Goal: Task Accomplishment & Management: Manage account settings

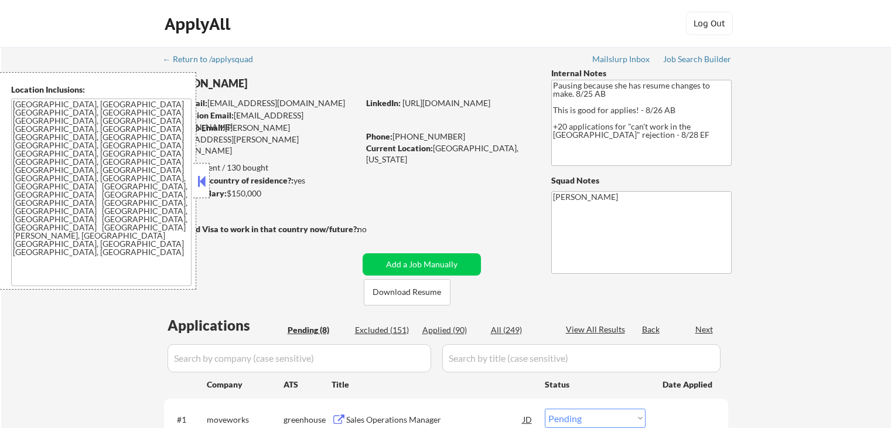
select select ""pending""
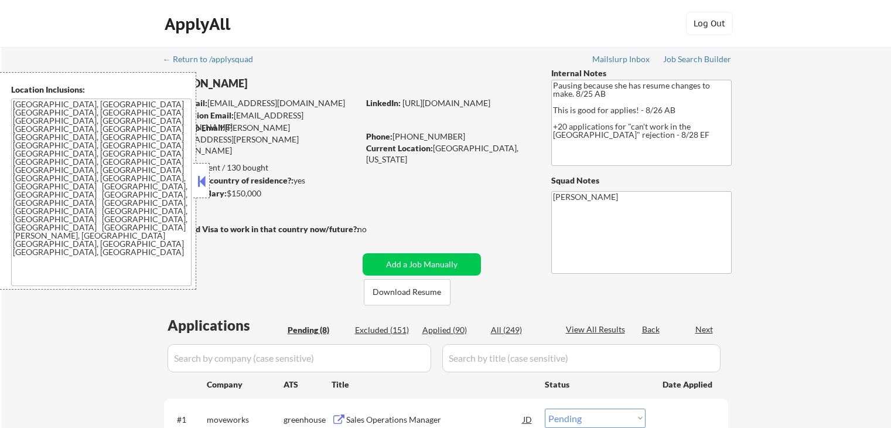
select select ""pending""
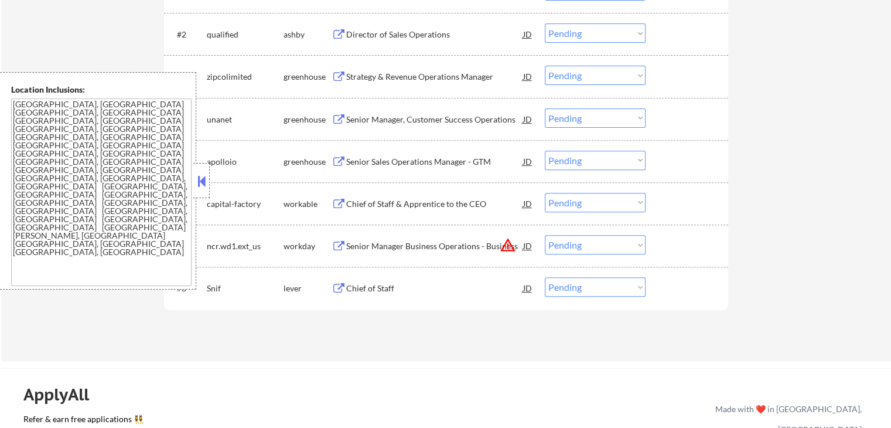
scroll to position [469, 0]
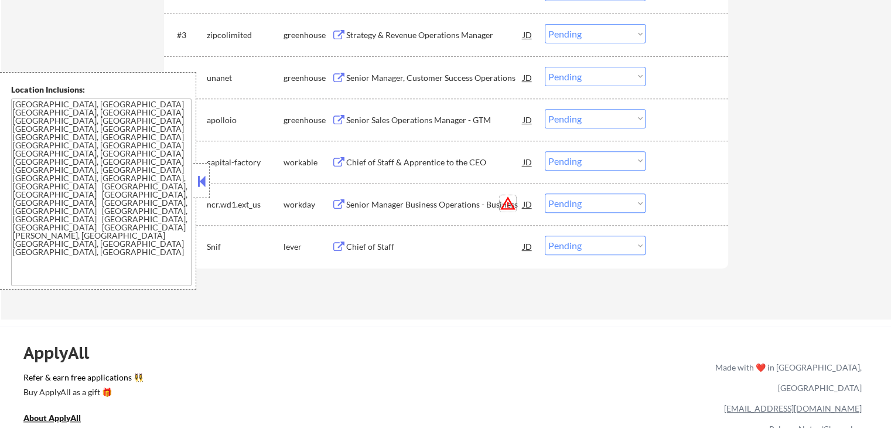
click at [512, 205] on button "warning_amber" at bounding box center [508, 203] width 16 height 16
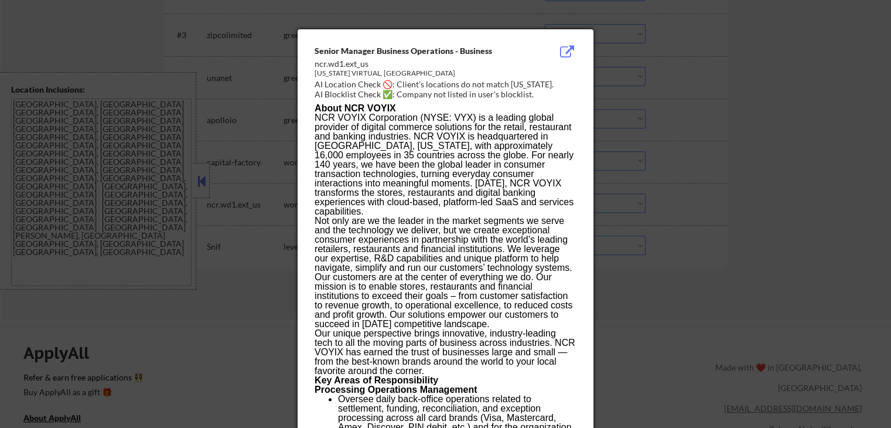
click at [760, 165] on div at bounding box center [445, 214] width 891 height 428
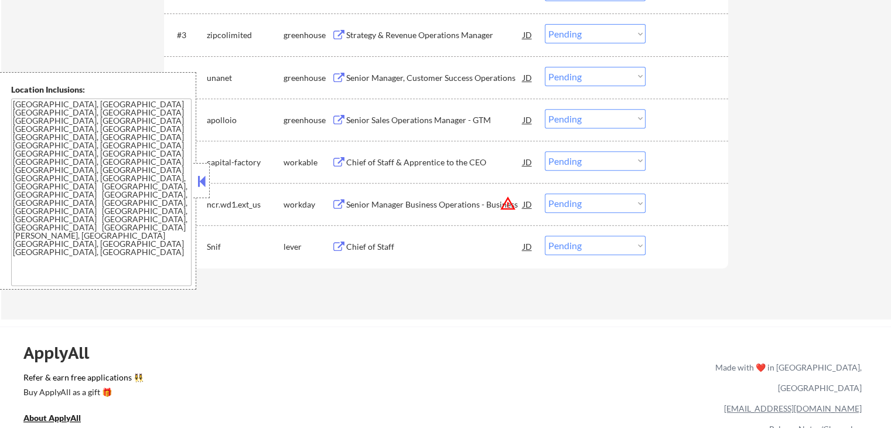
click at [590, 210] on select "Choose an option... Pending Applied Excluded (Questions) Excluded (Expired) Exc…" at bounding box center [595, 202] width 101 height 19
click at [545, 193] on select "Choose an option... Pending Applied Excluded (Questions) Excluded (Expired) Exc…" at bounding box center [595, 202] width 101 height 19
select select ""pending""
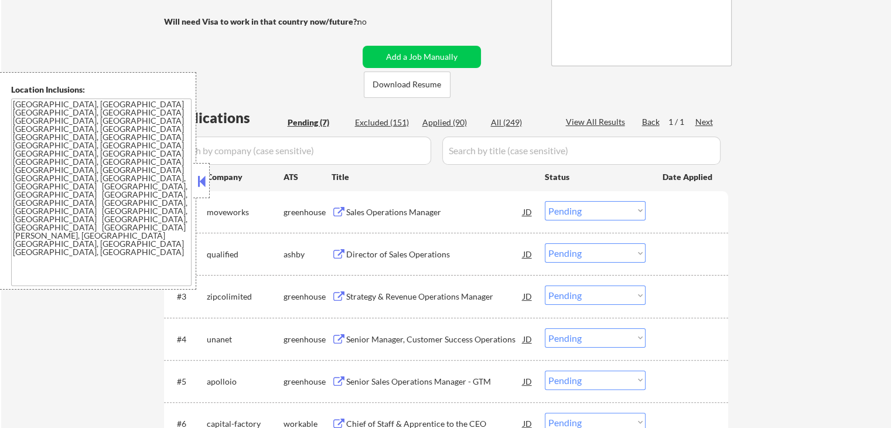
scroll to position [234, 0]
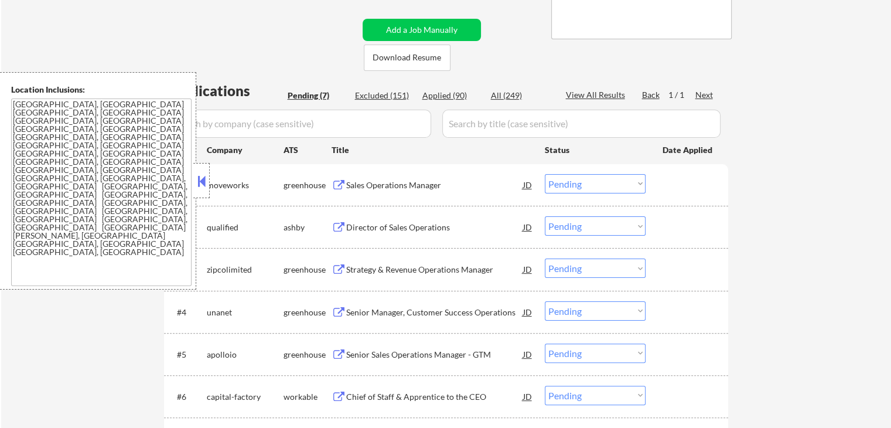
click at [342, 185] on button at bounding box center [339, 185] width 15 height 11
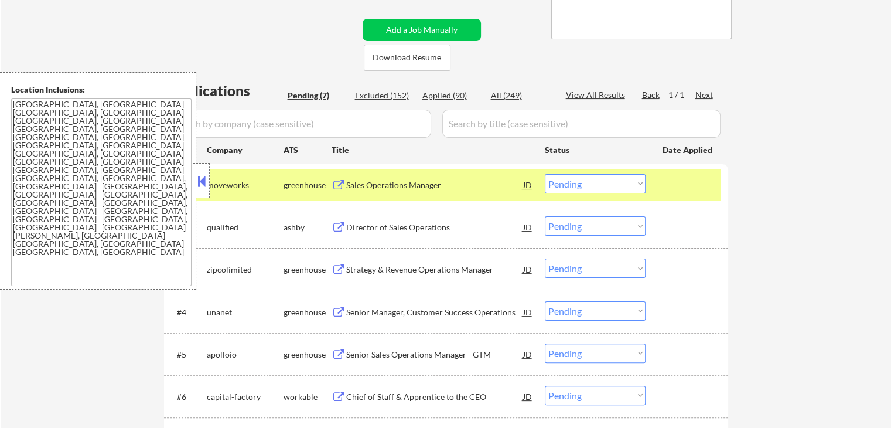
click at [577, 185] on select "Choose an option... Pending Applied Excluded (Questions) Excluded (Expired) Exc…" at bounding box center [595, 183] width 101 height 19
click at [545, 174] on select "Choose an option... Pending Applied Excluded (Questions) Excluded (Expired) Exc…" at bounding box center [595, 183] width 101 height 19
click at [333, 226] on button at bounding box center [339, 227] width 15 height 11
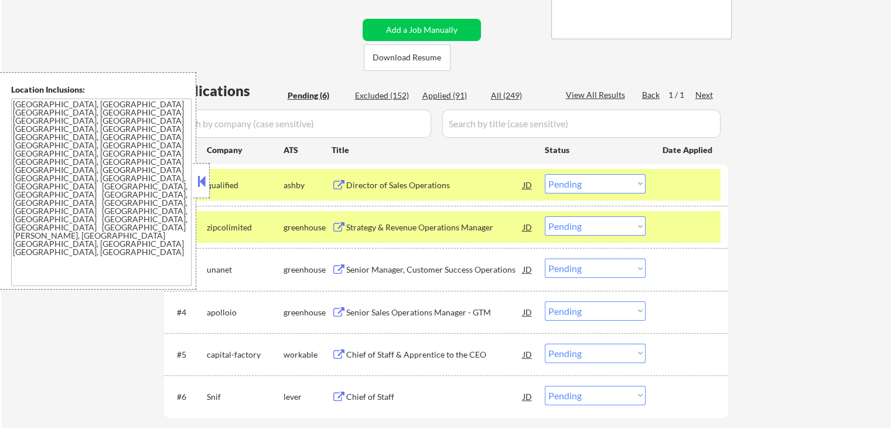
click at [619, 187] on select "Choose an option... Pending Applied Excluded (Questions) Excluded (Expired) Exc…" at bounding box center [595, 183] width 101 height 19
click at [545, 174] on select "Choose an option... Pending Applied Excluded (Questions) Excluded (Expired) Exc…" at bounding box center [595, 183] width 101 height 19
click at [335, 226] on button at bounding box center [339, 227] width 15 height 11
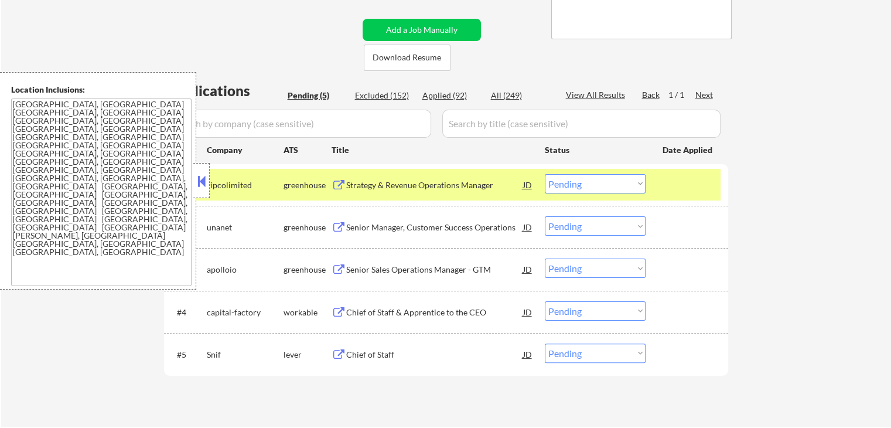
click at [595, 188] on select "Choose an option... Pending Applied Excluded (Questions) Excluded (Expired) Exc…" at bounding box center [595, 183] width 101 height 19
click at [545, 174] on select "Choose an option... Pending Applied Excluded (Questions) Excluded (Expired) Exc…" at bounding box center [595, 183] width 101 height 19
click at [336, 226] on button at bounding box center [339, 227] width 15 height 11
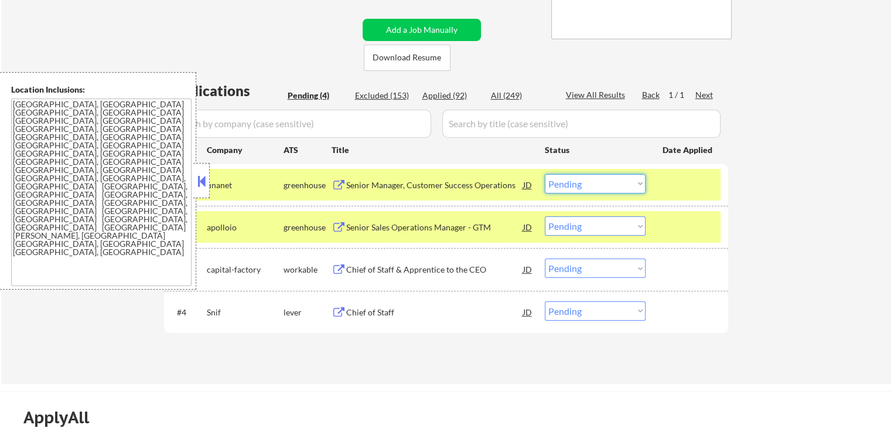
drag, startPoint x: 584, startPoint y: 181, endPoint x: 584, endPoint y: 191, distance: 10.0
click at [584, 183] on select "Choose an option... Pending Applied Excluded (Questions) Excluded (Expired) Exc…" at bounding box center [595, 183] width 101 height 19
click at [545, 174] on select "Choose an option... Pending Applied Excluded (Questions) Excluded (Expired) Exc…" at bounding box center [595, 183] width 101 height 19
click at [338, 227] on button at bounding box center [339, 227] width 15 height 11
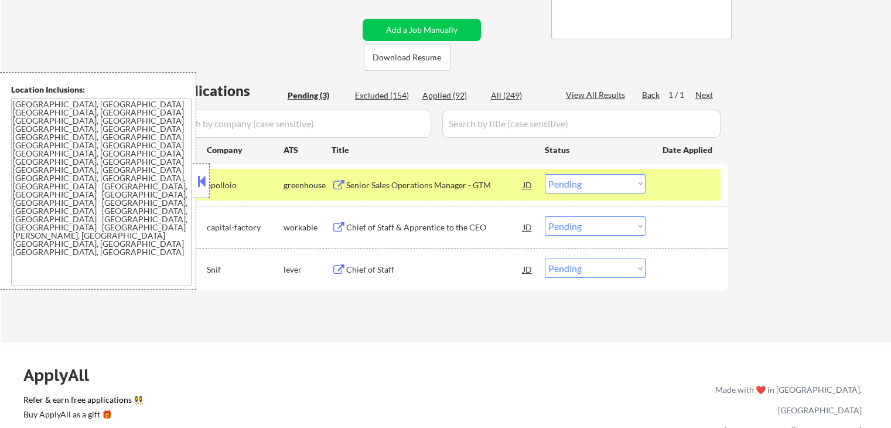
click at [607, 179] on select "Choose an option... Pending Applied Excluded (Questions) Excluded (Expired) Exc…" at bounding box center [595, 183] width 101 height 19
click at [545, 174] on select "Choose an option... Pending Applied Excluded (Questions) Excluded (Expired) Exc…" at bounding box center [595, 183] width 101 height 19
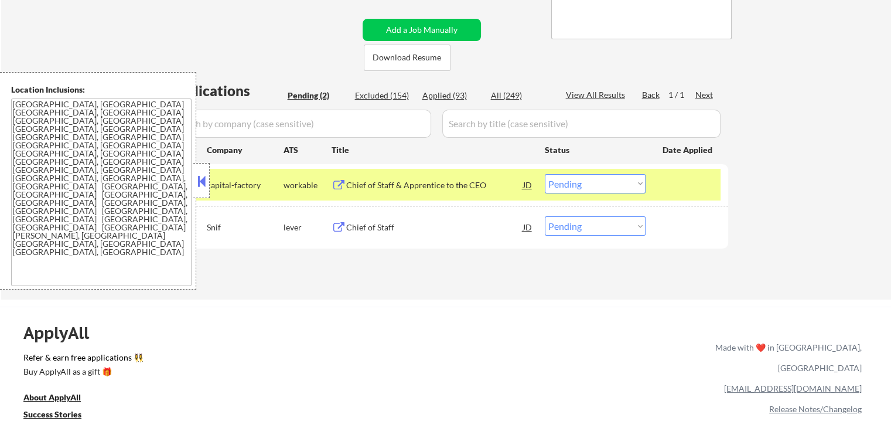
click at [335, 183] on button at bounding box center [339, 185] width 15 height 11
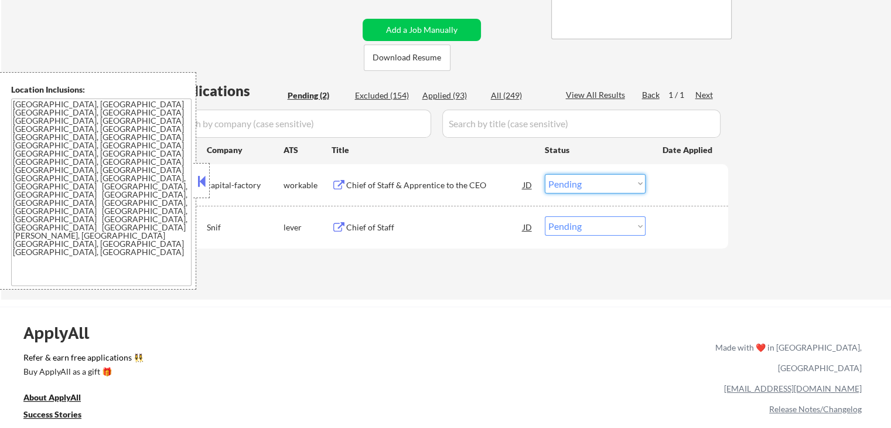
click at [584, 182] on select "Choose an option... Pending Applied Excluded (Questions) Excluded (Expired) Exc…" at bounding box center [595, 183] width 101 height 19
click at [545, 174] on select "Choose an option... Pending Applied Excluded (Questions) Excluded (Expired) Exc…" at bounding box center [595, 183] width 101 height 19
click at [335, 224] on button at bounding box center [339, 227] width 15 height 11
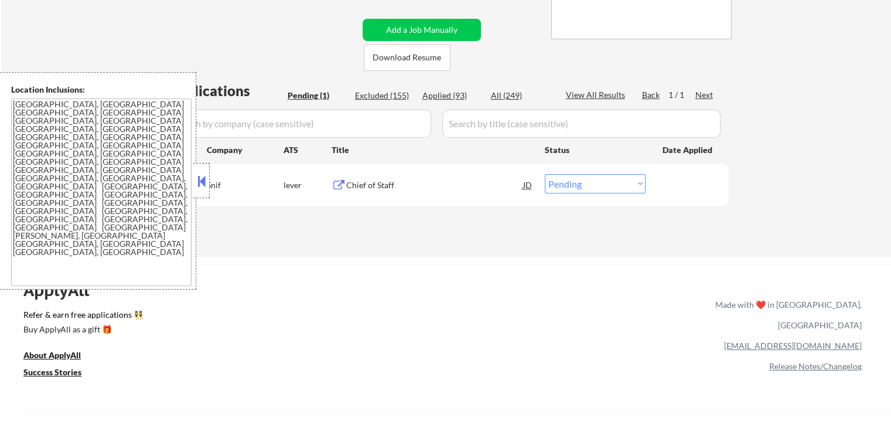
click at [384, 253] on div "← Return to /applysquad Mailslurp Inbox Job Search Builder [PERSON_NAME] User E…" at bounding box center [446, 34] width 890 height 444
click at [340, 184] on button at bounding box center [339, 185] width 15 height 11
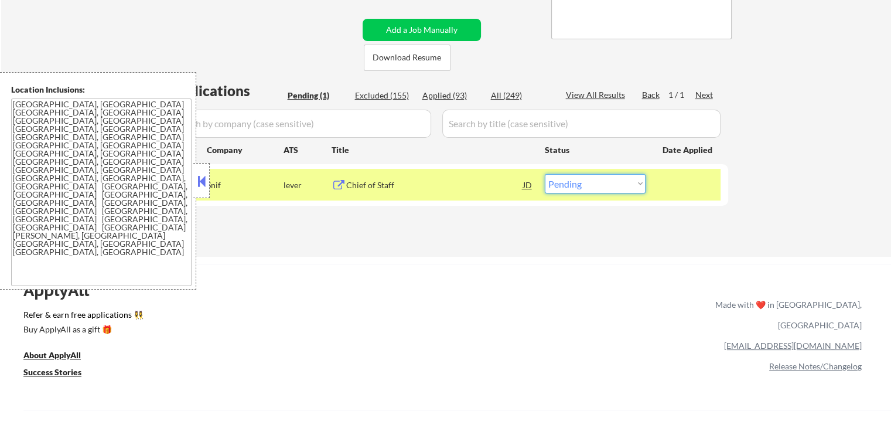
click at [569, 184] on select "Choose an option... Pending Applied Excluded (Questions) Excluded (Expired) Exc…" at bounding box center [595, 183] width 101 height 19
select select ""excluded""
click at [545, 174] on select "Choose an option... Pending Applied Excluded (Questions) Excluded (Expired) Exc…" at bounding box center [595, 183] width 101 height 19
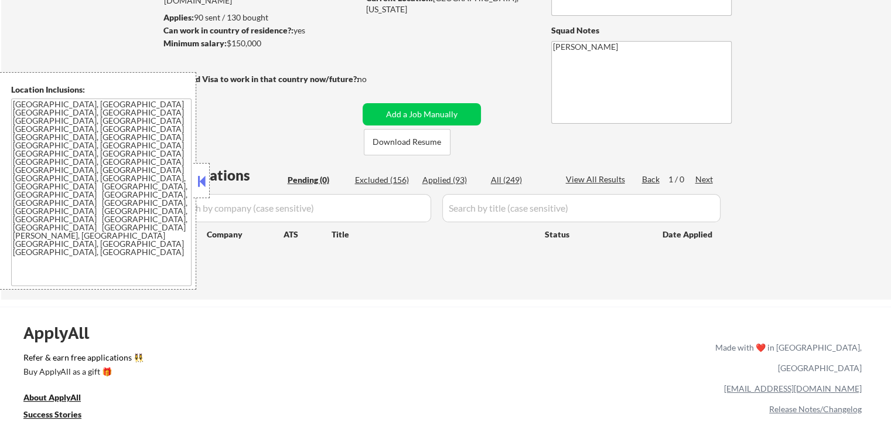
scroll to position [0, 0]
